Goal: Feedback & Contribution: Leave review/rating

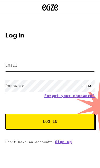
type input "[EMAIL_ADDRESS][DOMAIN_NAME]"
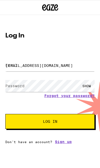
click at [50, 122] on button "Log In" at bounding box center [50, 121] width 90 height 15
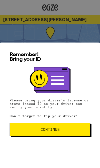
click at [0, 0] on span "Continue" at bounding box center [0, 0] width 0 height 0
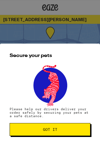
click at [33, 131] on span "Got it" at bounding box center [50, 130] width 72 height 4
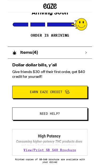
scroll to position [62, 0]
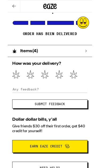
click at [80, 85] on icon at bounding box center [78, 88] width 9 height 10
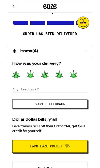
click at [70, 127] on button "Submit Feedback" at bounding box center [50, 123] width 90 height 11
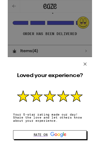
click at [93, 73] on icon at bounding box center [92, 76] width 8 height 8
